Goal: Information Seeking & Learning: Learn about a topic

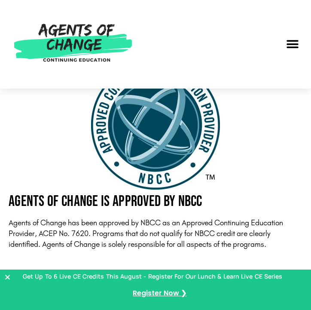
scroll to position [2098, 0]
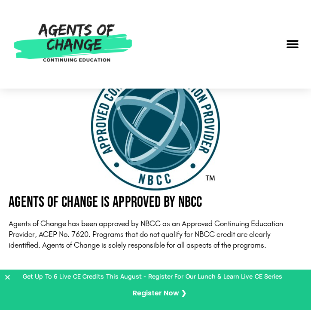
click at [74, 31] on img at bounding box center [73, 44] width 129 height 71
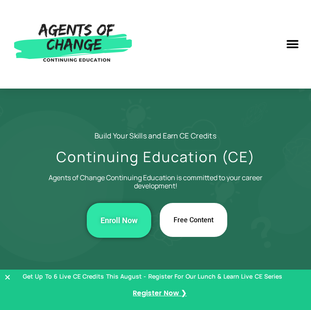
click at [197, 222] on span "Free Content" at bounding box center [194, 220] width 40 height 6
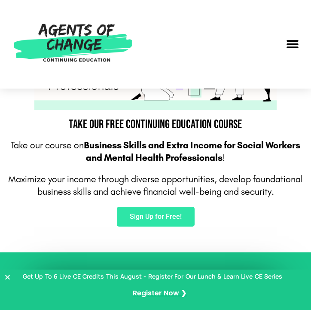
scroll to position [855, 0]
